Goal: Task Accomplishment & Management: Use online tool/utility

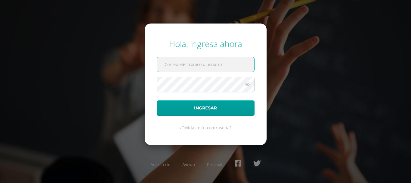
click at [167, 63] on input "text" at bounding box center [205, 64] width 97 height 15
type input "mariat@cig.edu.gt"
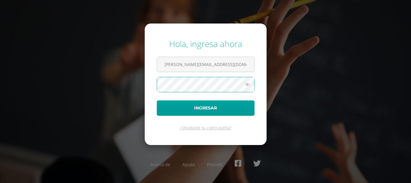
click at [157, 100] on button "Ingresar" at bounding box center [206, 107] width 98 height 15
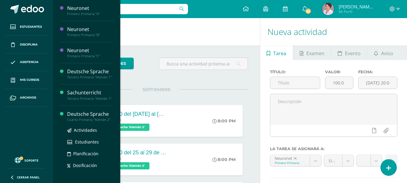
click at [87, 117] on div "Deutsche Sprache" at bounding box center [90, 113] width 46 height 7
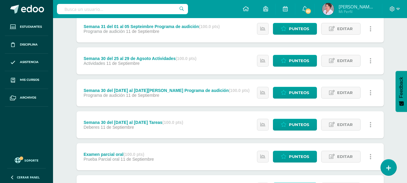
scroll to position [117, 0]
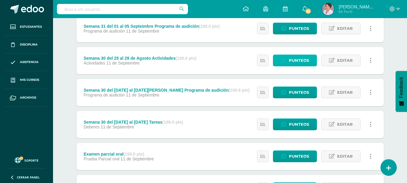
click at [298, 59] on span "Punteos" at bounding box center [299, 60] width 20 height 11
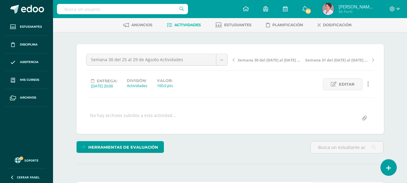
scroll to position [27, 0]
click at [190, 25] on span "Actividades" at bounding box center [187, 25] width 26 height 5
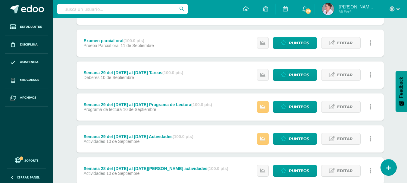
scroll to position [270, 0]
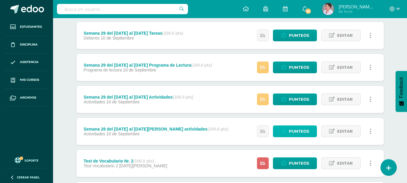
click at [301, 132] on span "Punteos" at bounding box center [299, 131] width 20 height 11
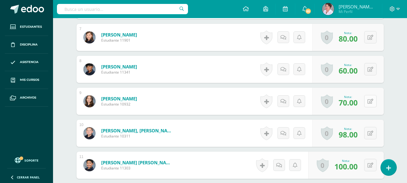
scroll to position [377, 0]
click at [369, 100] on button at bounding box center [370, 101] width 12 height 12
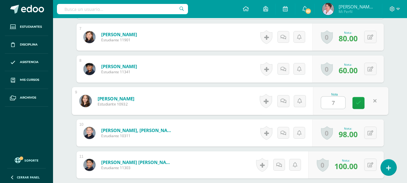
type input "75"
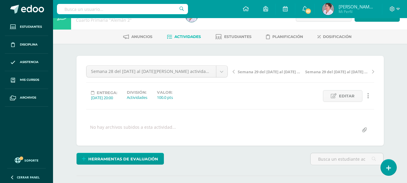
scroll to position [0, 0]
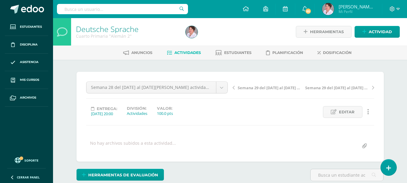
click at [190, 54] on span "Actividades" at bounding box center [187, 52] width 26 height 5
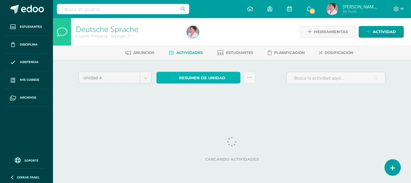
click at [200, 76] on span "Resumen de unidad" at bounding box center [202, 77] width 46 height 11
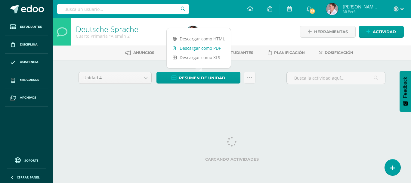
click at [199, 48] on link "Descargar como PDF" at bounding box center [199, 47] width 64 height 9
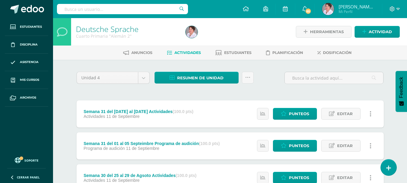
click at [218, 3] on div "Configuración Cerrar sesión [PERSON_NAME] del [PERSON_NAME] Mi Perfil 65 65 Avi…" at bounding box center [230, 9] width 354 height 18
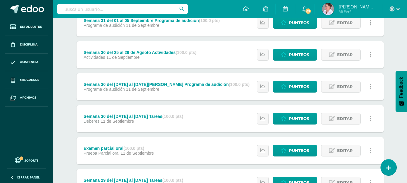
scroll to position [123, 0]
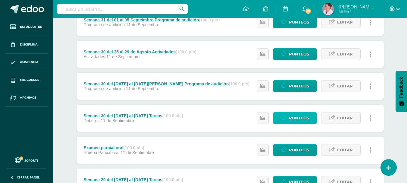
click at [296, 114] on span "Punteos" at bounding box center [299, 117] width 20 height 11
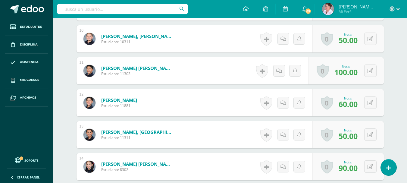
scroll to position [471, 0]
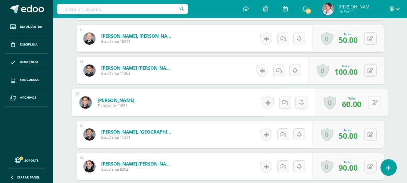
click at [370, 102] on button at bounding box center [374, 102] width 13 height 13
type input "65"
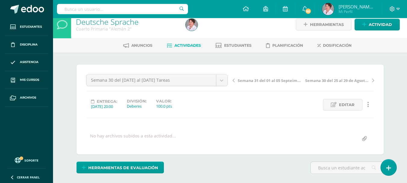
scroll to position [0, 0]
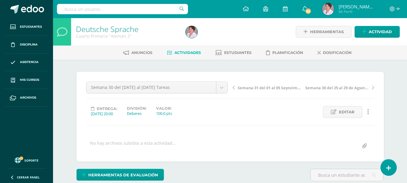
click at [184, 51] on span "Actividades" at bounding box center [187, 52] width 26 height 5
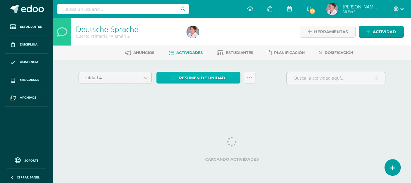
click at [206, 74] on span "Resumen de unidad" at bounding box center [202, 77] width 46 height 11
click at [206, 76] on span "Resumen de unidad" at bounding box center [202, 77] width 46 height 11
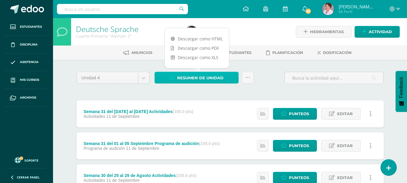
click at [206, 76] on span "Resumen de unidad" at bounding box center [200, 77] width 46 height 11
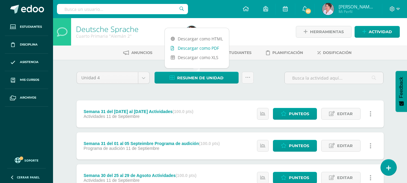
click at [207, 47] on link "Descargar como PDF" at bounding box center [197, 47] width 64 height 9
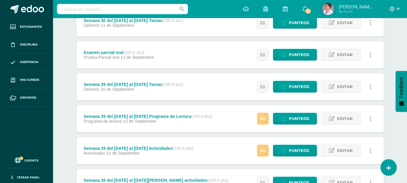
scroll to position [219, 0]
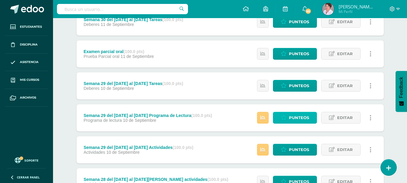
click at [300, 118] on span "Punteos" at bounding box center [299, 117] width 20 height 11
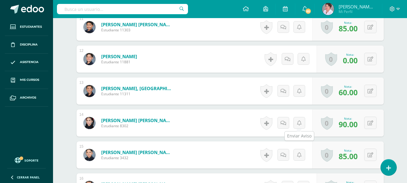
scroll to position [501, 0]
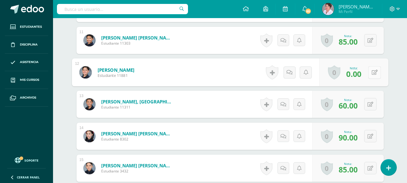
click at [370, 72] on button at bounding box center [374, 72] width 13 height 13
type input "50"
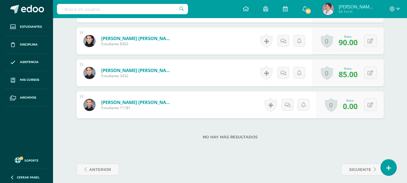
scroll to position [601, 0]
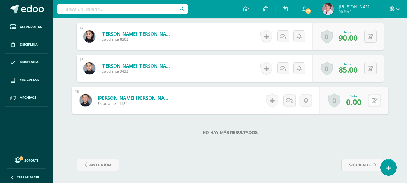
click at [370, 102] on button at bounding box center [374, 100] width 13 height 13
type input "50"
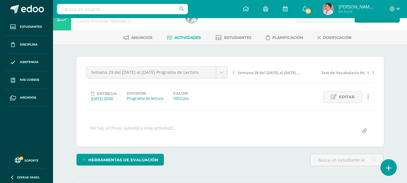
scroll to position [0, 0]
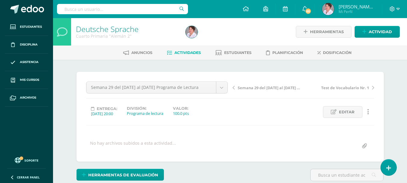
click at [187, 52] on span "Actividades" at bounding box center [187, 52] width 26 height 5
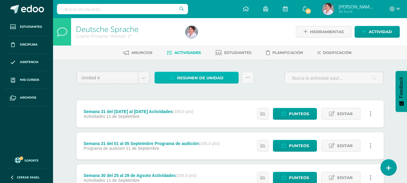
click at [195, 76] on span "Resumen de unidad" at bounding box center [200, 77] width 46 height 11
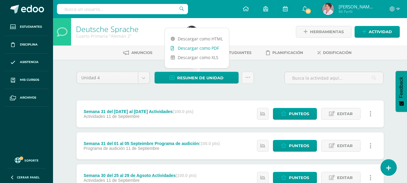
click at [203, 46] on link "Descargar como PDF" at bounding box center [197, 47] width 64 height 9
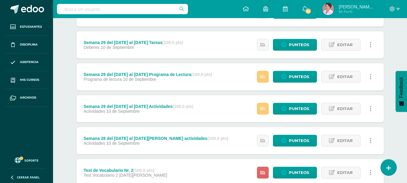
scroll to position [259, 0]
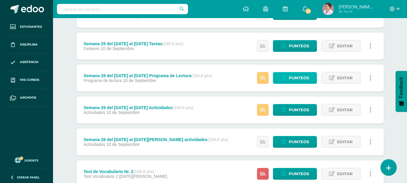
click at [299, 79] on span "Punteos" at bounding box center [299, 77] width 20 height 11
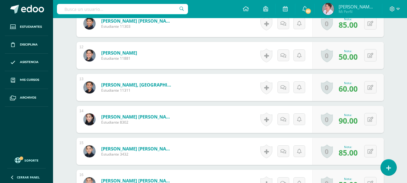
scroll to position [519, 0]
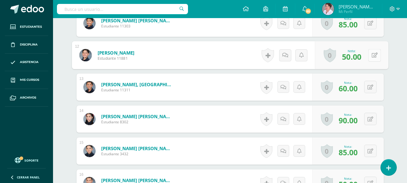
click at [367, 54] on div "0 Logros Logros obtenidos Aún no hay logros agregados Nota: 50.00" at bounding box center [351, 55] width 73 height 28
click at [373, 54] on icon at bounding box center [374, 54] width 6 height 5
type input "40"
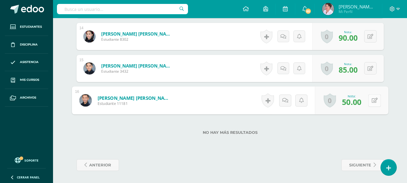
click at [370, 101] on button at bounding box center [374, 100] width 13 height 13
type input "40"
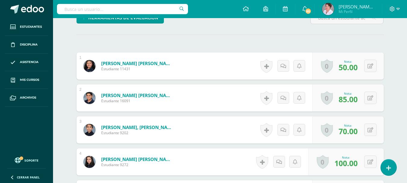
scroll to position [0, 0]
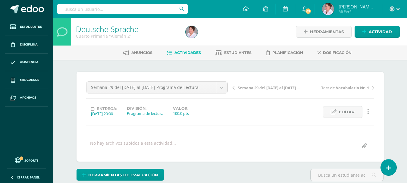
click at [184, 53] on span "Actividades" at bounding box center [187, 52] width 26 height 5
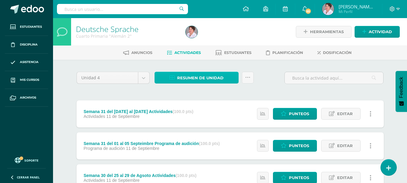
click at [193, 77] on span "Resumen de unidad" at bounding box center [200, 77] width 46 height 11
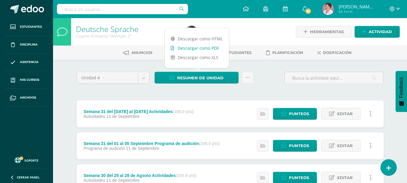
click at [202, 48] on link "Descargar como PDF" at bounding box center [197, 47] width 64 height 9
